Goal: Transaction & Acquisition: Purchase product/service

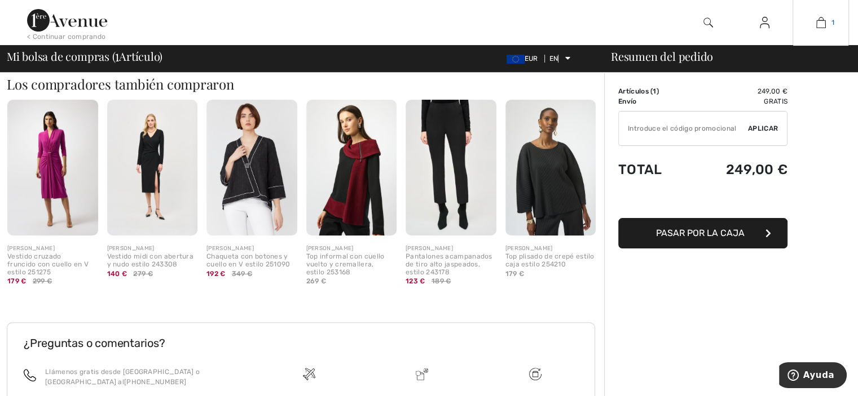
scroll to position [280, 0]
click at [246, 157] on img at bounding box center [251, 168] width 91 height 136
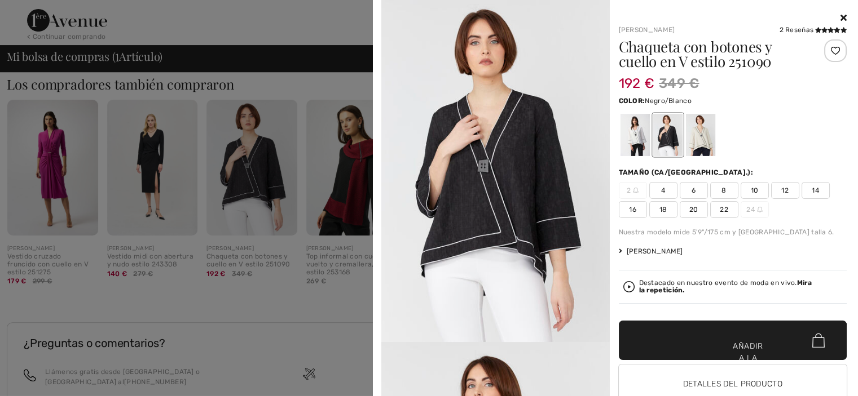
click at [485, 180] on img at bounding box center [495, 171] width 228 height 342
click at [484, 183] on img at bounding box center [495, 171] width 228 height 342
click at [526, 150] on img at bounding box center [495, 171] width 228 height 342
click at [661, 130] on div at bounding box center [666, 135] width 29 height 42
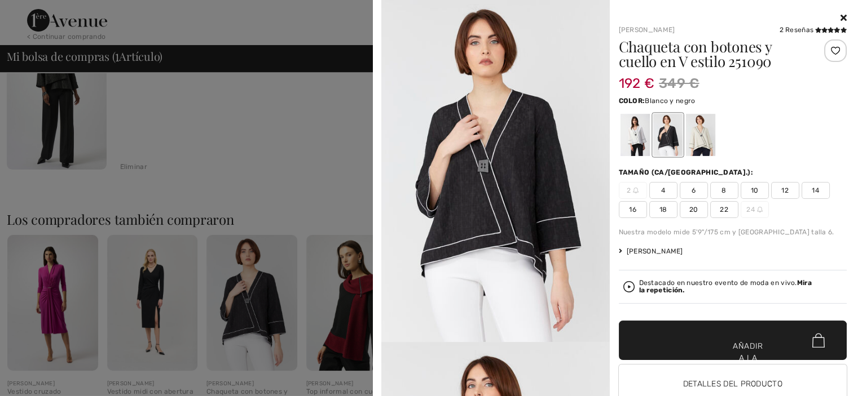
scroll to position [0, 0]
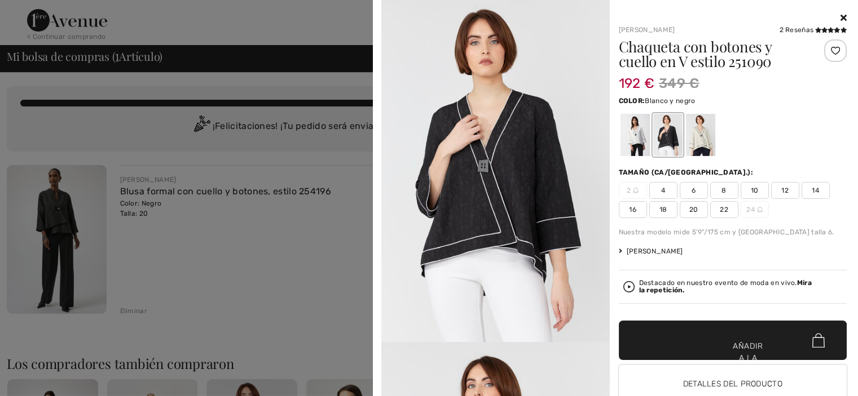
click at [657, 121] on div at bounding box center [666, 135] width 29 height 42
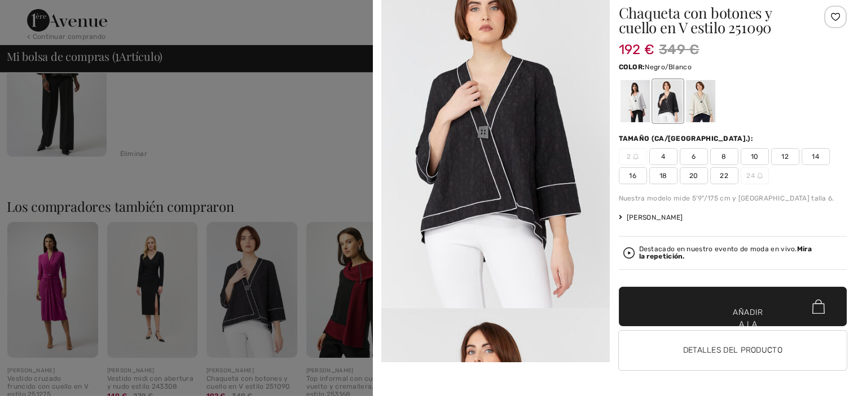
scroll to position [160, 0]
click at [245, 276] on div at bounding box center [429, 198] width 858 height 396
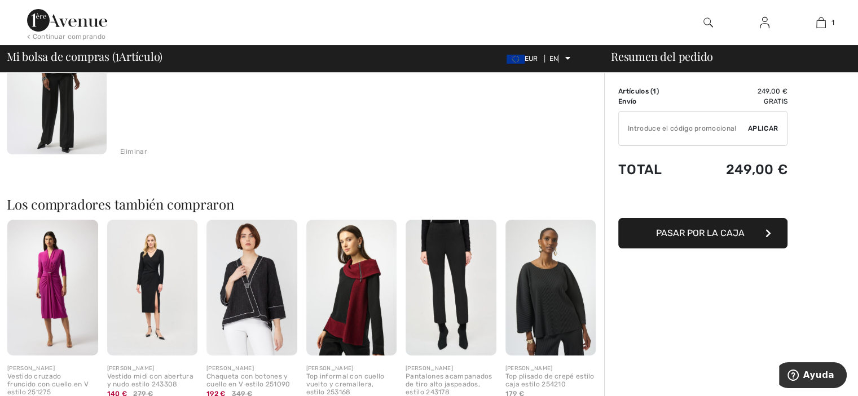
click at [245, 276] on div at bounding box center [429, 198] width 858 height 396
click at [245, 276] on img at bounding box center [251, 288] width 91 height 136
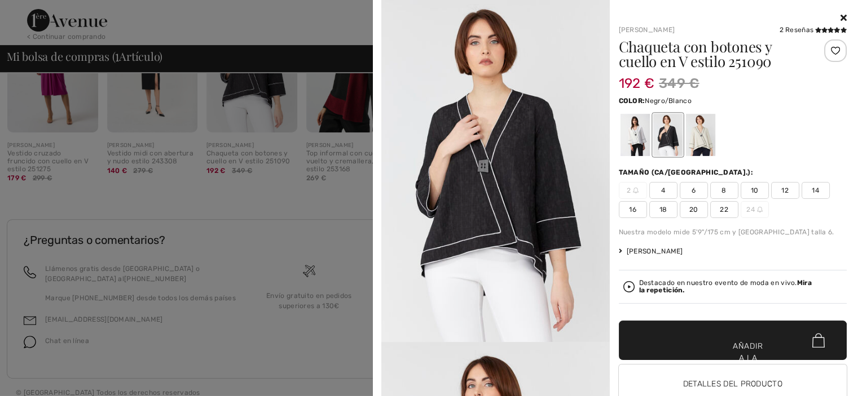
scroll to position [394, 0]
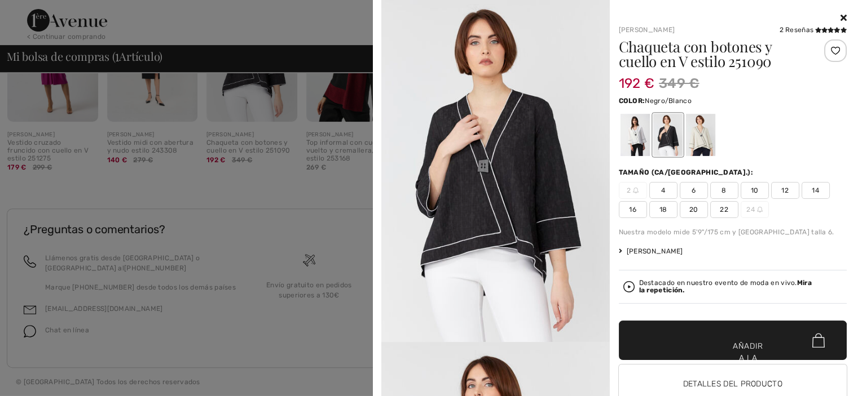
click at [487, 182] on img at bounding box center [495, 171] width 228 height 342
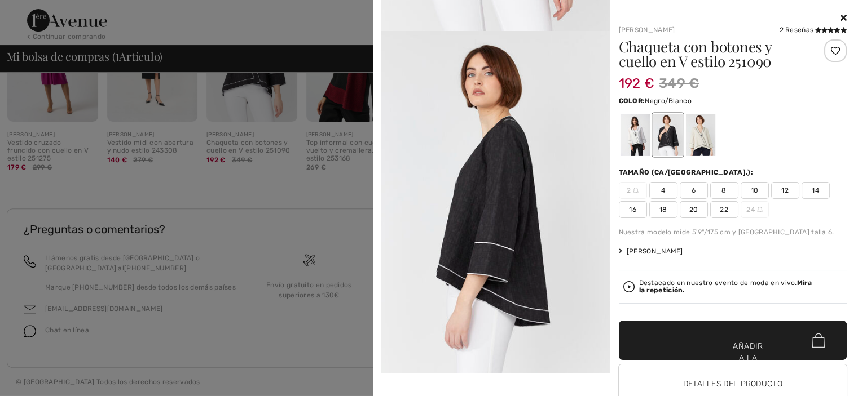
scroll to position [310, 0]
click at [562, 303] on img at bounding box center [495, 203] width 228 height 342
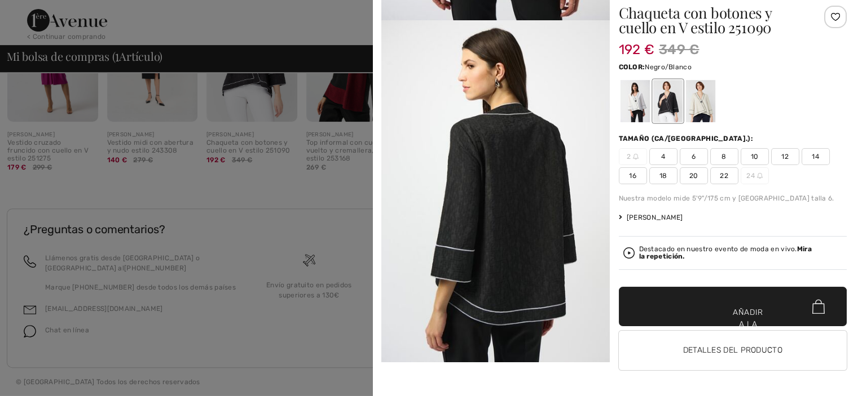
scroll to position [1925, 0]
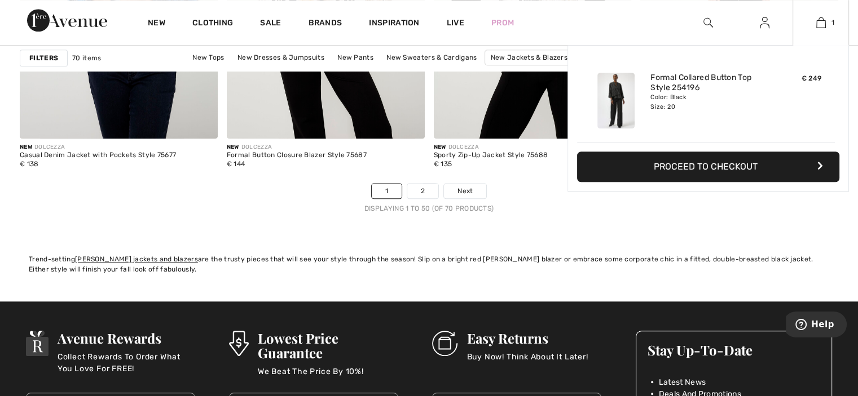
click at [812, 169] on button "Proceed to Checkout" at bounding box center [708, 167] width 262 height 30
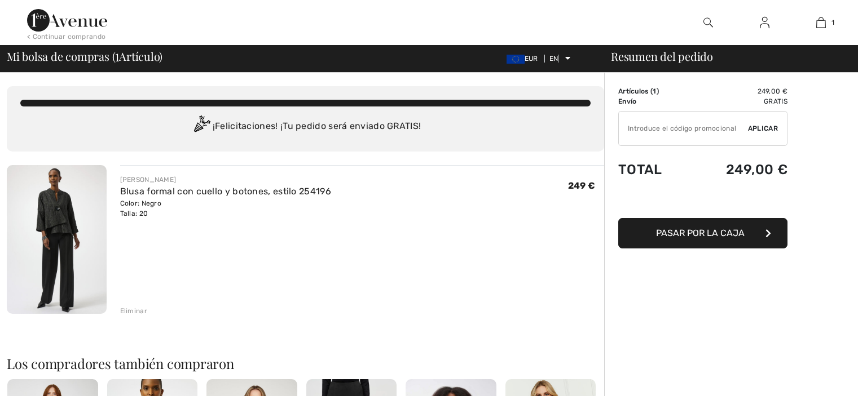
checkbox input "true"
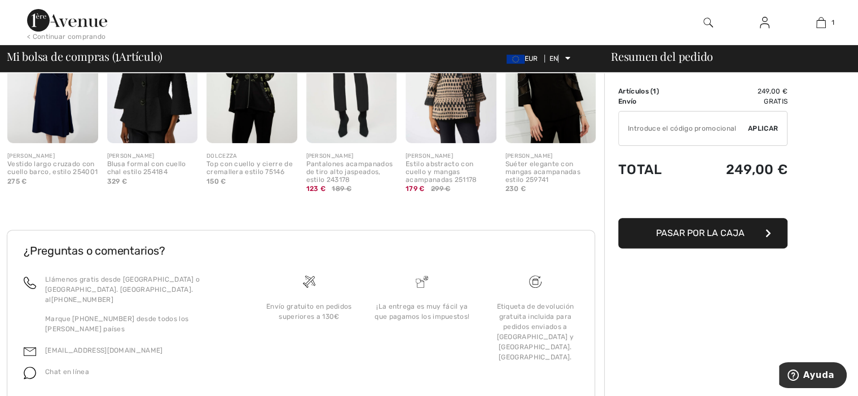
scroll to position [394, 0]
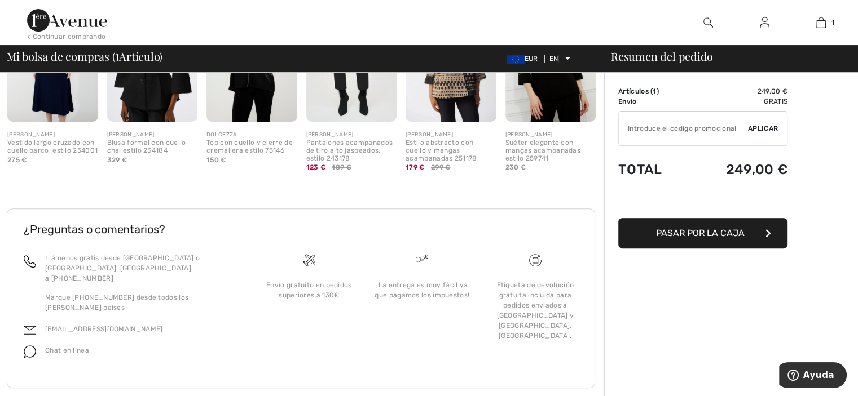
click at [704, 231] on font "Pasar por la caja" at bounding box center [700, 233] width 89 height 11
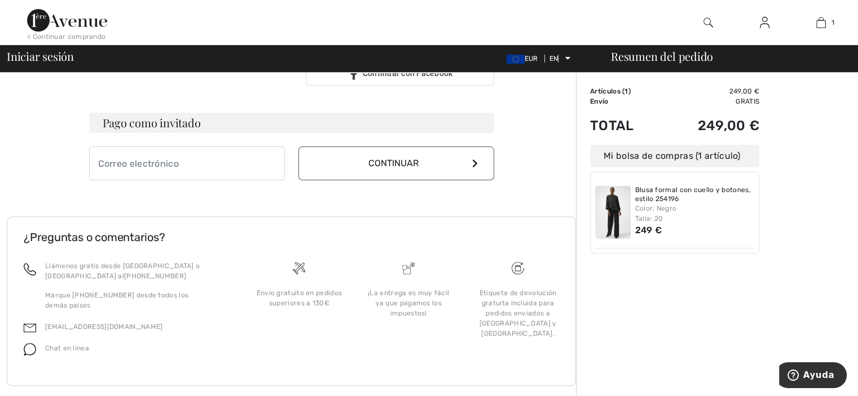
scroll to position [332, 0]
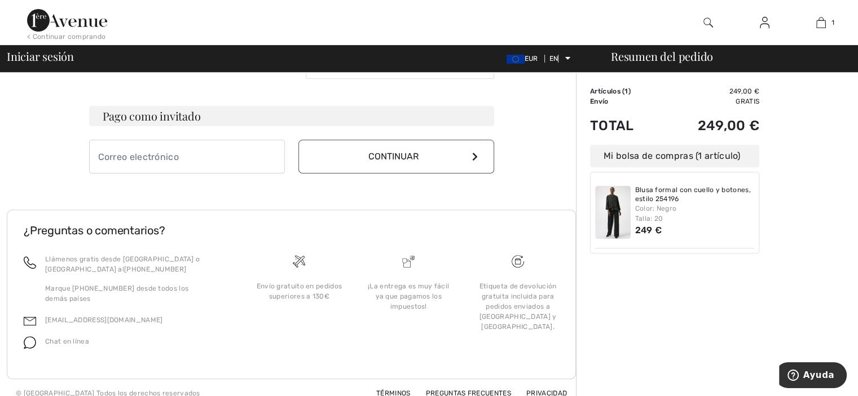
click at [58, 338] on font "Chat en línea" at bounding box center [67, 342] width 44 height 8
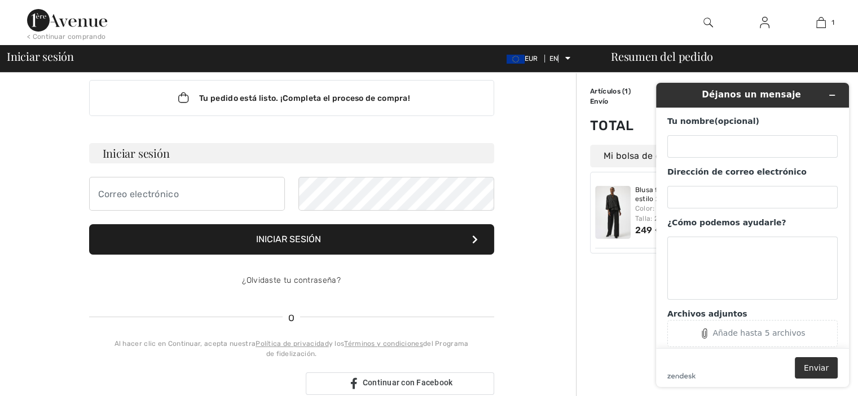
scroll to position [0, 0]
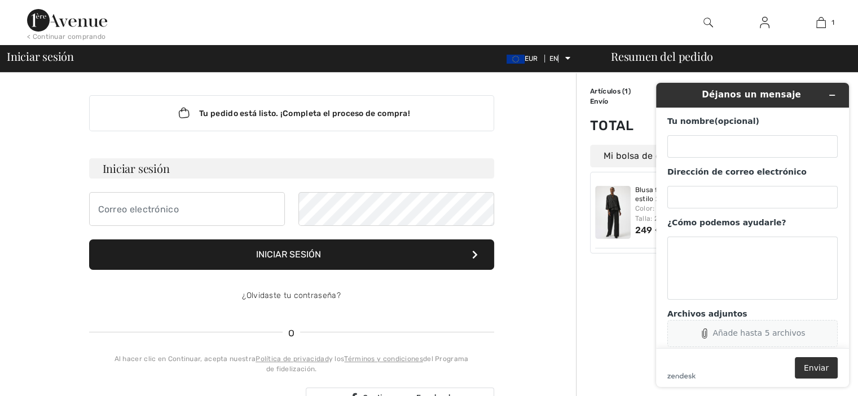
click at [739, 333] on font "Añade hasta 5 archivos" at bounding box center [758, 333] width 92 height 9
click at [681, 333] on icon at bounding box center [680, 338] width 10 height 14
click at [690, 315] on label "Attachments (1)" at bounding box center [752, 314] width 170 height 11
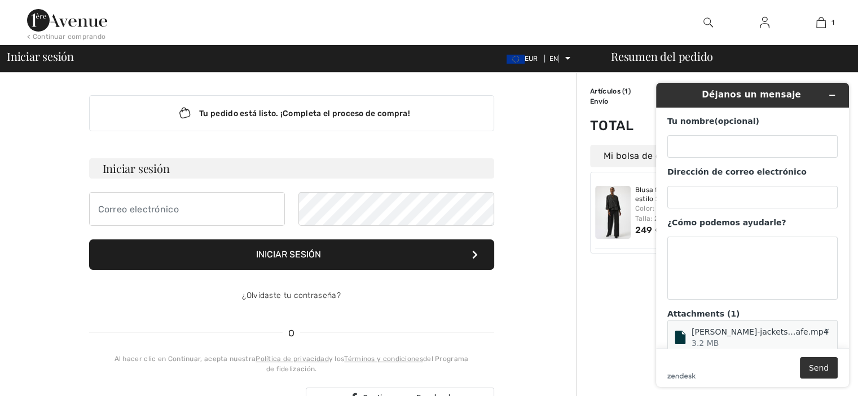
click at [690, 361] on button "Añade hasta 5 archivos" at bounding box center [752, 374] width 170 height 27
